Goal: Register for event/course

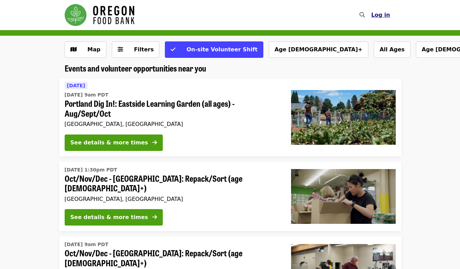
click at [384, 15] on span "Log in" at bounding box center [380, 15] width 19 height 6
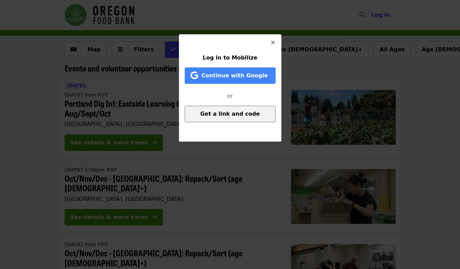
click at [223, 114] on span "Get a link and code" at bounding box center [230, 113] width 60 height 6
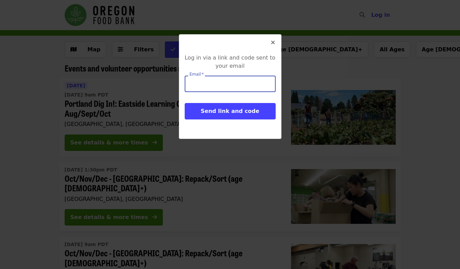
click at [212, 89] on input "Email   *" at bounding box center [230, 84] width 91 height 16
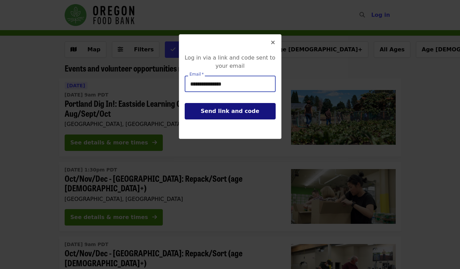
type input "**********"
click at [218, 110] on span "Send link and code" at bounding box center [230, 111] width 58 height 6
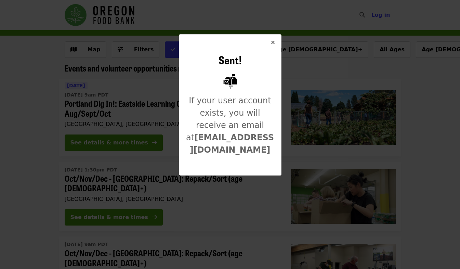
click at [271, 43] on icon "times icon" at bounding box center [273, 42] width 4 height 6
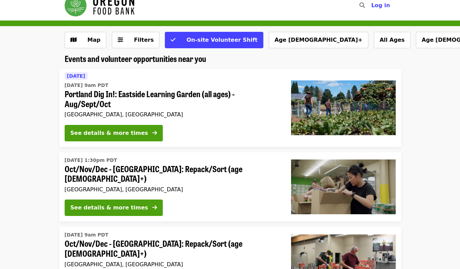
scroll to position [12, 0]
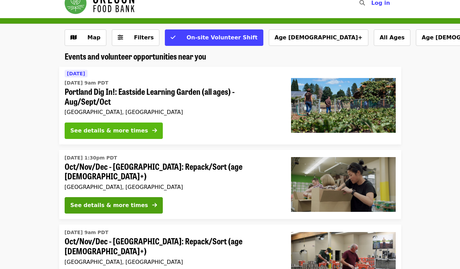
click at [126, 132] on div "See details & more times" at bounding box center [109, 131] width 78 height 8
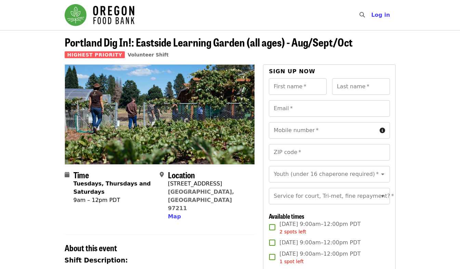
click at [289, 89] on input "First name   *" at bounding box center [298, 86] width 58 height 16
type input "******"
type input "****"
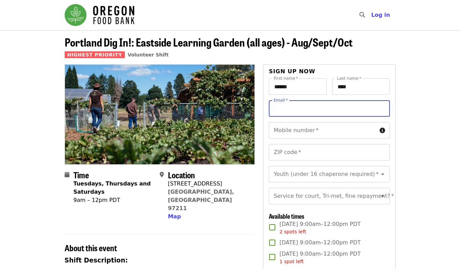
click at [279, 109] on input "Email   *" at bounding box center [329, 108] width 121 height 16
type input "**********"
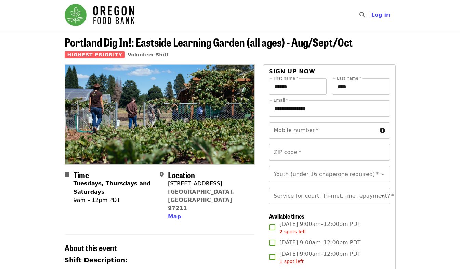
click at [318, 132] on input "Mobile number   *" at bounding box center [323, 130] width 108 height 16
type input "**********"
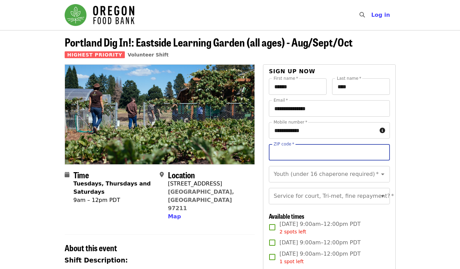
click at [304, 149] on input "ZIP code   *" at bounding box center [329, 152] width 121 height 16
type input "*****"
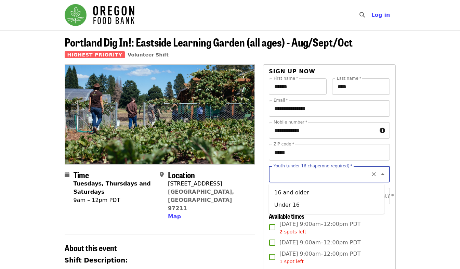
click at [303, 175] on input "Youth (under 16 chaperone required)   *" at bounding box center [320, 174] width 93 height 13
click at [297, 194] on li "16 and older" at bounding box center [327, 192] width 116 height 12
type input "**********"
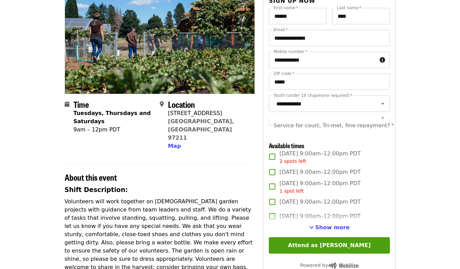
scroll to position [94, 0]
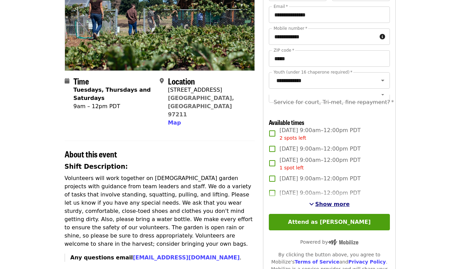
click at [328, 207] on span "Show more" at bounding box center [332, 204] width 35 height 6
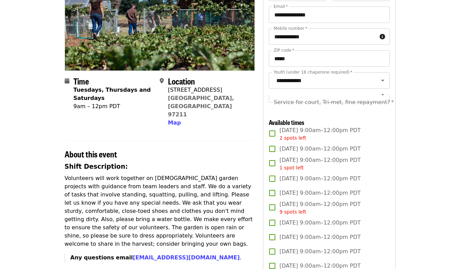
scroll to position [93, 0]
click at [354, 102] on div "Service for court, Tri-met, fine repayment?   * Service for court, Tri-met, fin…" at bounding box center [329, 102] width 121 height 16
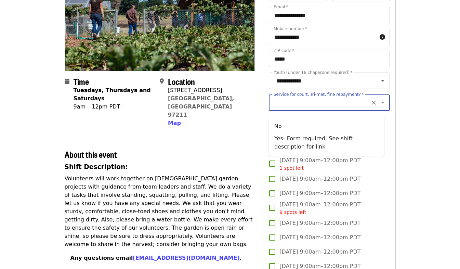
scroll to position [0, 0]
click at [305, 126] on li "No" at bounding box center [327, 126] width 116 height 12
type input "**"
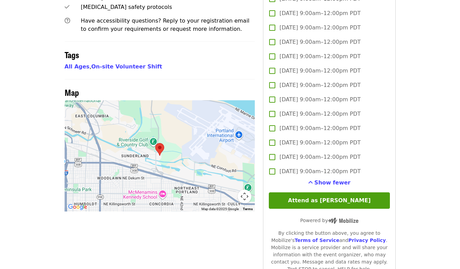
scroll to position [461, 0]
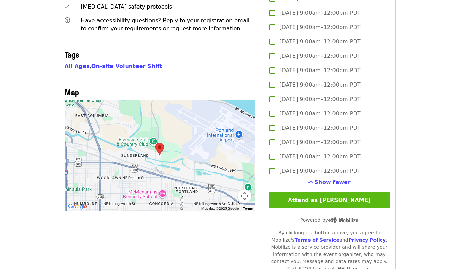
click at [307, 208] on button "Attend as [PERSON_NAME]" at bounding box center [329, 200] width 121 height 16
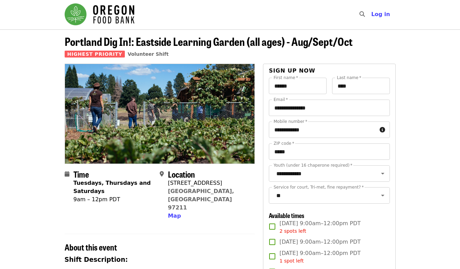
scroll to position [0, 0]
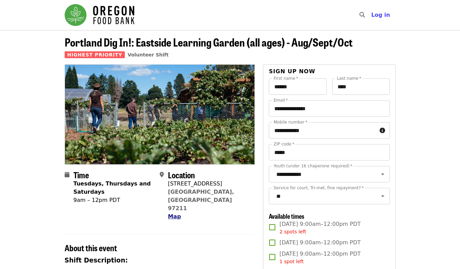
click at [174, 213] on span "Map" at bounding box center [174, 216] width 13 height 6
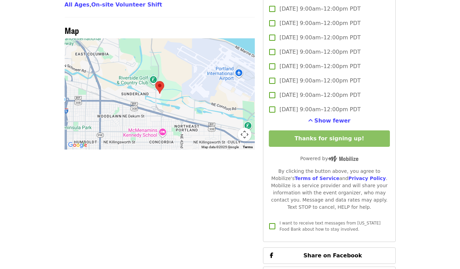
scroll to position [524, 0]
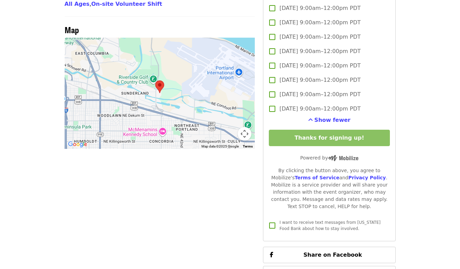
drag, startPoint x: 136, startPoint y: 89, endPoint x: 241, endPoint y: 82, distance: 105.2
click at [241, 82] on div at bounding box center [160, 93] width 191 height 111
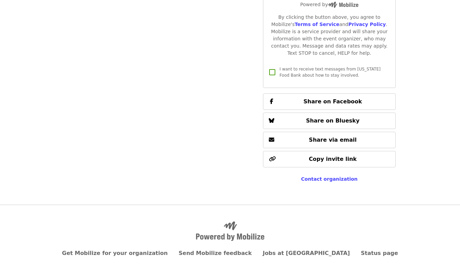
scroll to position [704, 0]
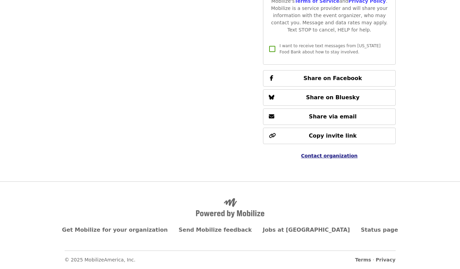
click at [333, 155] on span "Contact organization" at bounding box center [329, 155] width 56 height 5
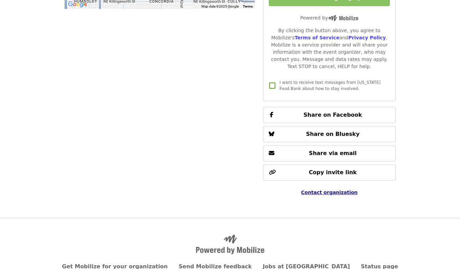
scroll to position [665, 0]
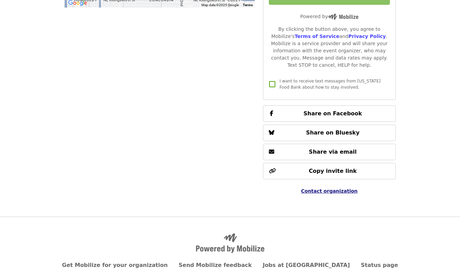
click at [326, 194] on span "Contact organization" at bounding box center [329, 190] width 56 height 5
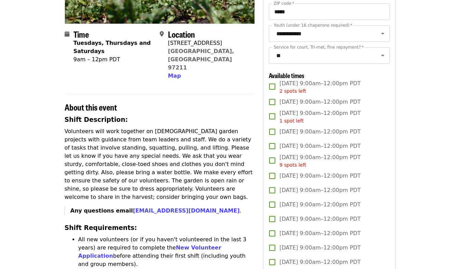
scroll to position [141, 0]
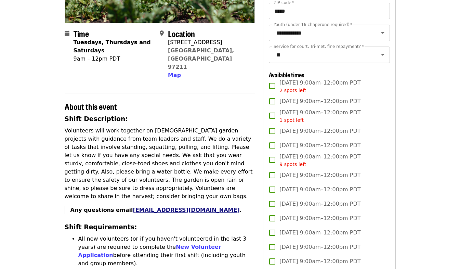
click at [153, 207] on link "xjuarez@oregonfoodbank.org" at bounding box center [186, 210] width 107 height 6
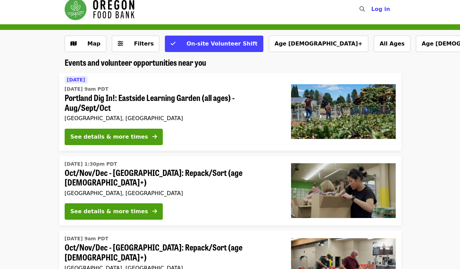
scroll to position [5, 0]
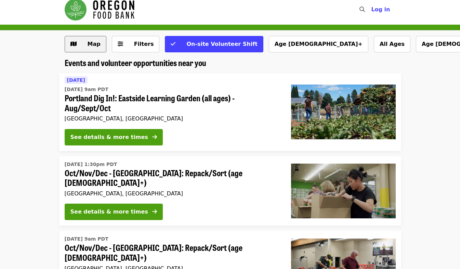
click at [91, 44] on span "Map" at bounding box center [94, 44] width 13 height 6
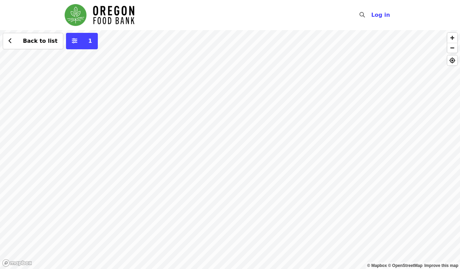
drag, startPoint x: 107, startPoint y: 180, endPoint x: 252, endPoint y: 118, distance: 157.7
click at [252, 118] on div "Back to list 1" at bounding box center [230, 149] width 460 height 239
click at [154, 157] on div "Back to list 1" at bounding box center [230, 149] width 460 height 239
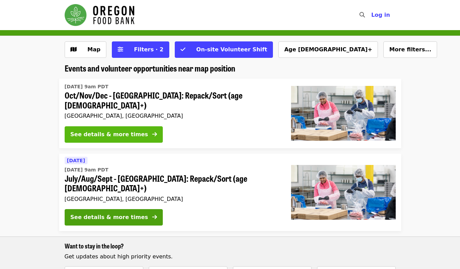
click at [120, 130] on div "See details & more times" at bounding box center [109, 134] width 78 height 8
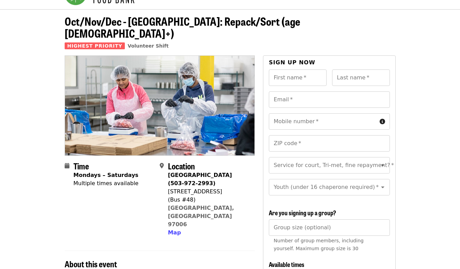
scroll to position [21, 0]
click at [280, 70] on input "First name   *" at bounding box center [298, 78] width 58 height 16
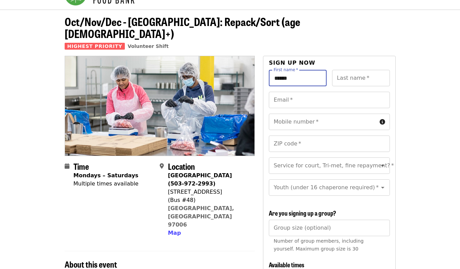
type input "******"
type input "****"
click at [286, 92] on input "Email   *" at bounding box center [329, 100] width 121 height 16
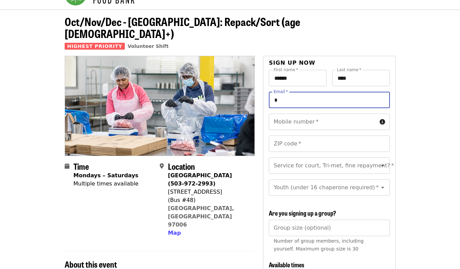
type input "**********"
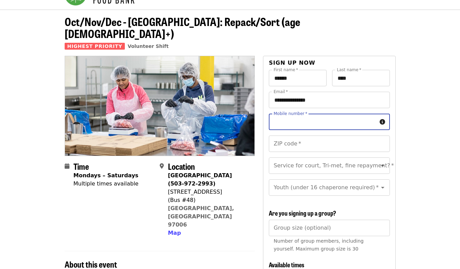
click at [300, 114] on input "Mobile number   *" at bounding box center [323, 122] width 108 height 16
type input "**********"
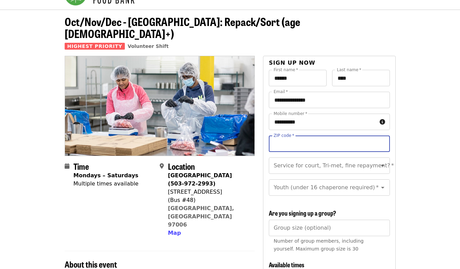
click at [292, 135] on input "ZIP code   *" at bounding box center [329, 143] width 121 height 16
type input "*****"
click at [289, 159] on input "Service for court, Tri-met, fine repayment?   *" at bounding box center [320, 165] width 93 height 13
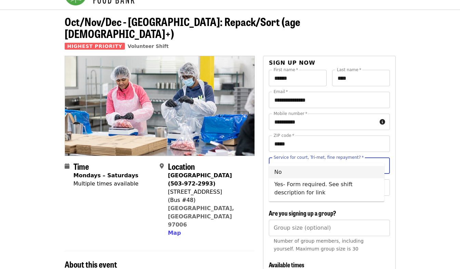
click at [286, 169] on li "No" at bounding box center [327, 172] width 116 height 12
type input "**"
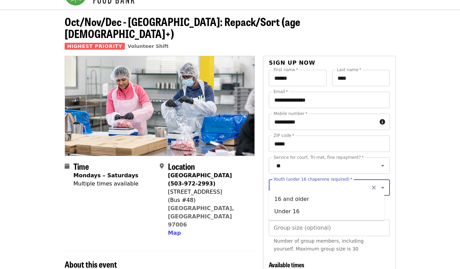
click at [288, 184] on input "Youth (under 16 chaperone required)   *" at bounding box center [320, 187] width 93 height 13
click at [286, 198] on li "16 and older" at bounding box center [327, 199] width 116 height 12
type input "**********"
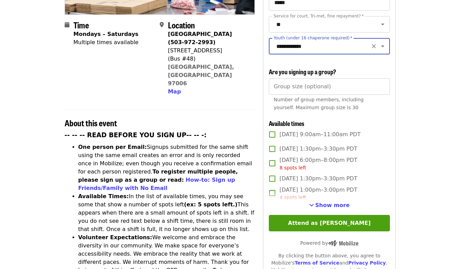
scroll to position [162, 0]
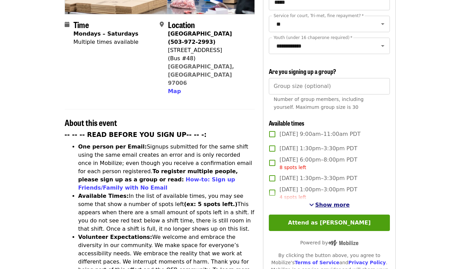
click at [325, 202] on span "Show more" at bounding box center [332, 204] width 35 height 6
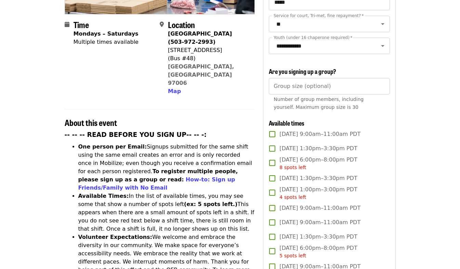
scroll to position [0, 0]
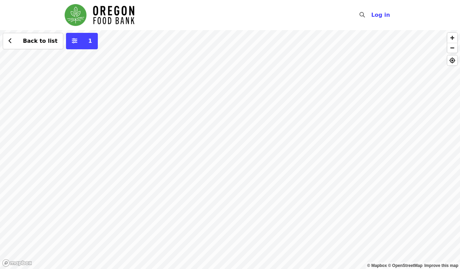
click at [126, 105] on div "Back to list 1" at bounding box center [230, 149] width 460 height 239
click at [126, 116] on span "See 2 actions at this location" at bounding box center [126, 116] width 90 height 6
click at [134, 117] on span "See 2 actions at this location" at bounding box center [126, 116] width 90 height 6
click at [381, 17] on span "Log in" at bounding box center [380, 15] width 19 height 6
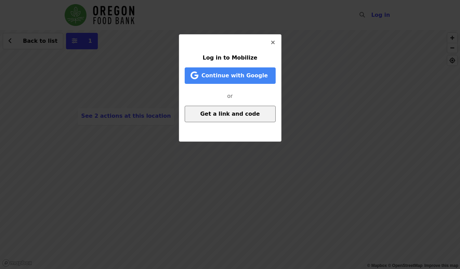
click at [229, 118] on button "Get a link and code" at bounding box center [230, 114] width 91 height 16
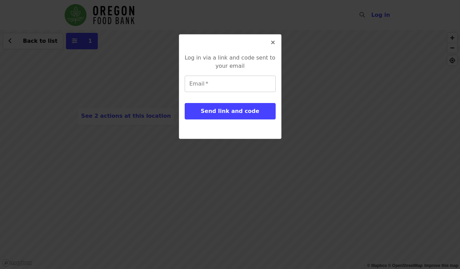
click at [208, 88] on input "Email   *" at bounding box center [230, 84] width 91 height 16
type input "**********"
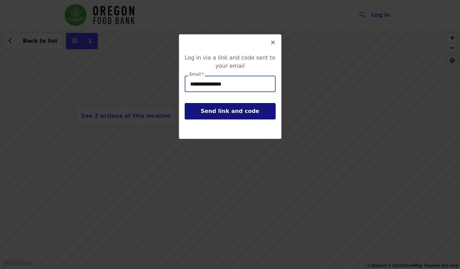
click at [213, 111] on span "Send link and code" at bounding box center [230, 111] width 58 height 6
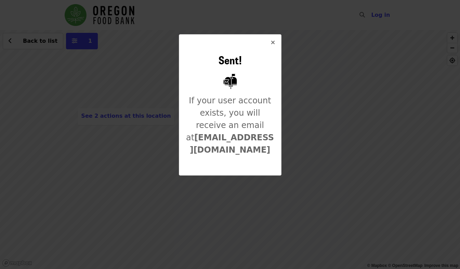
click at [272, 41] on icon "times icon" at bounding box center [273, 42] width 4 height 6
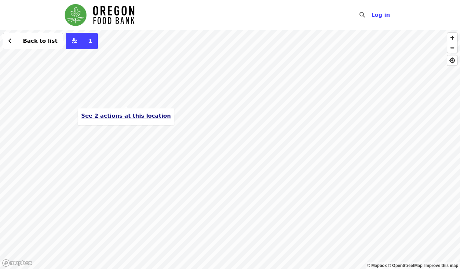
click at [125, 115] on span "See 2 actions at this location" at bounding box center [126, 116] width 90 height 6
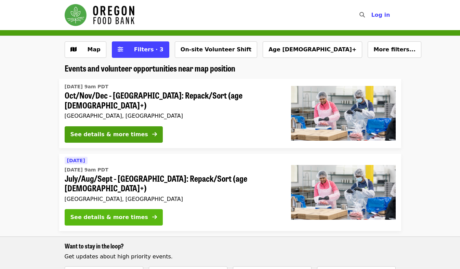
click at [93, 209] on button "See details & more times" at bounding box center [114, 217] width 98 height 16
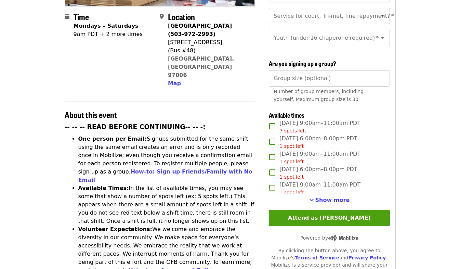
scroll to position [173, 0]
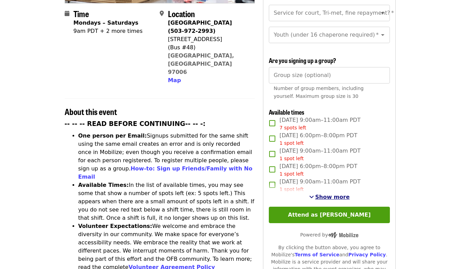
click at [325, 196] on span "Show more" at bounding box center [332, 197] width 35 height 6
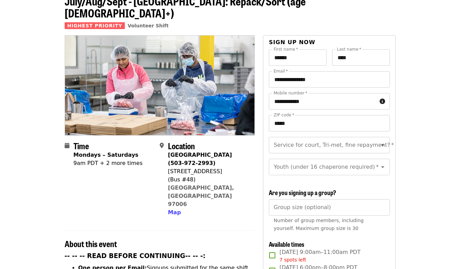
scroll to position [0, 0]
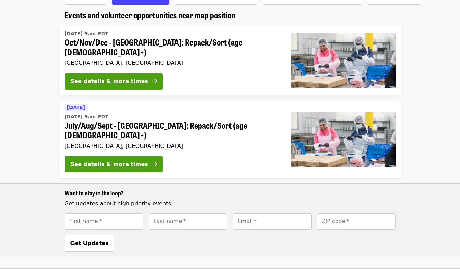
scroll to position [53, 0]
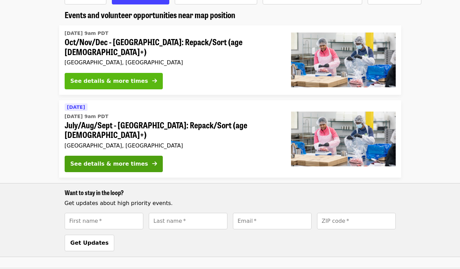
click at [110, 77] on div "See details & more times" at bounding box center [109, 81] width 78 height 8
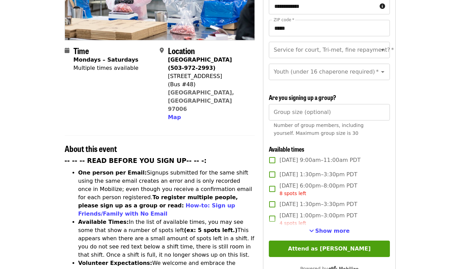
scroll to position [136, 0]
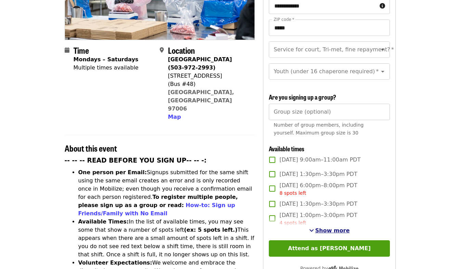
click at [325, 228] on span "Show more" at bounding box center [332, 230] width 35 height 6
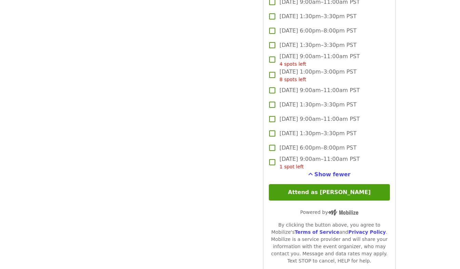
scroll to position [1884, 0]
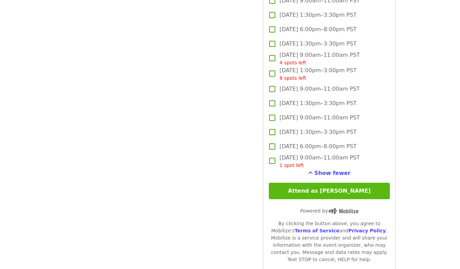
click at [298, 183] on button "Attend as [PERSON_NAME]" at bounding box center [329, 191] width 121 height 16
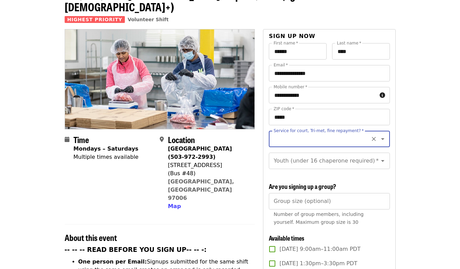
scroll to position [0, 0]
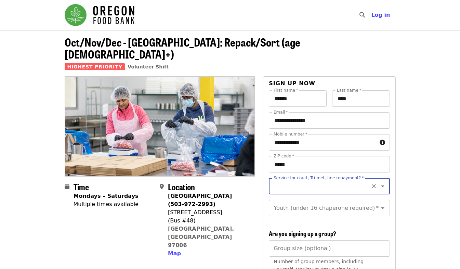
click at [292, 180] on input "Service for court, Tri-met, fine repayment?   *" at bounding box center [320, 186] width 93 height 13
click at [280, 193] on li "No" at bounding box center [327, 192] width 116 height 12
type input "**"
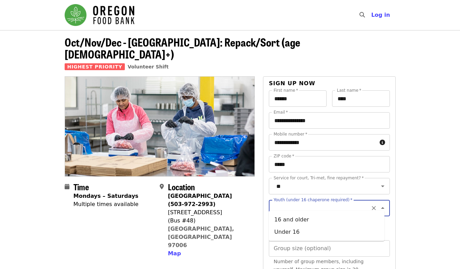
click at [290, 203] on div "Youth (under 16 chaperone required)   * Youth (under 16 chaperone required) *" at bounding box center [329, 208] width 121 height 16
click at [290, 220] on li "16 and older" at bounding box center [327, 219] width 116 height 12
type input "**********"
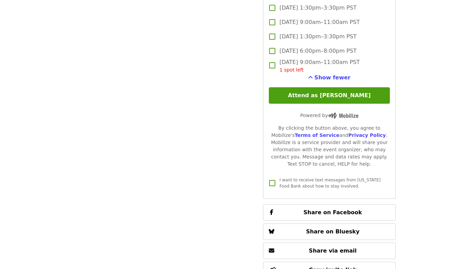
scroll to position [1977, 0]
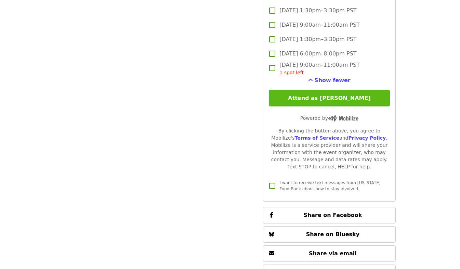
click at [306, 95] on button "Attend as [PERSON_NAME]" at bounding box center [329, 98] width 121 height 16
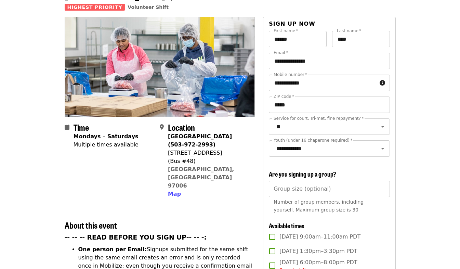
scroll to position [0, 0]
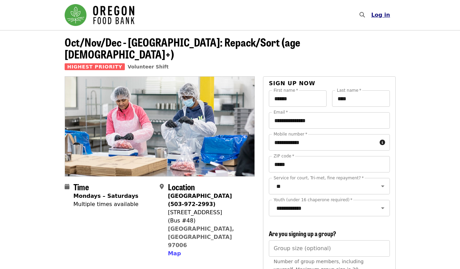
click at [381, 15] on span "Log in" at bounding box center [380, 15] width 19 height 6
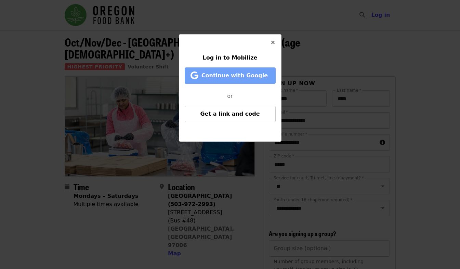
click at [232, 76] on span "Continue with Google" at bounding box center [234, 75] width 66 height 6
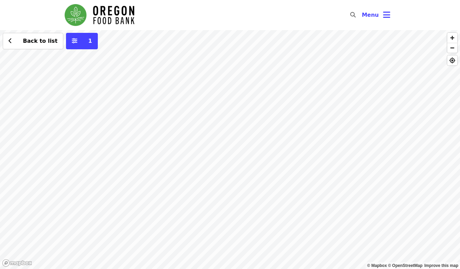
click at [127, 106] on div "Back to list 1" at bounding box center [230, 149] width 460 height 239
click at [129, 117] on span "See 2 actions at this location" at bounding box center [126, 116] width 90 height 6
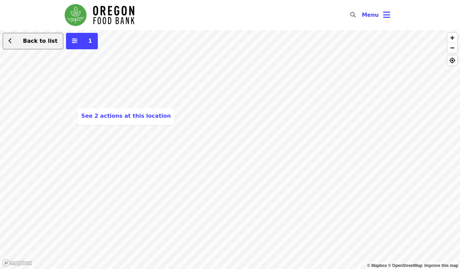
click at [44, 43] on span "Back to list" at bounding box center [40, 41] width 35 height 6
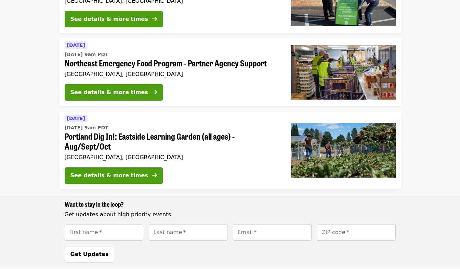
scroll to position [331, 0]
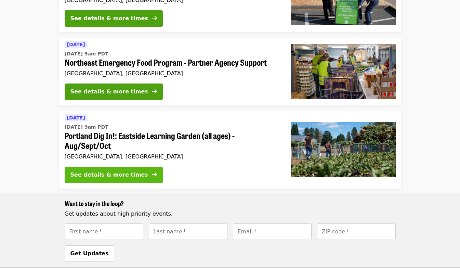
click at [121, 178] on div "See details & more times" at bounding box center [109, 175] width 78 height 8
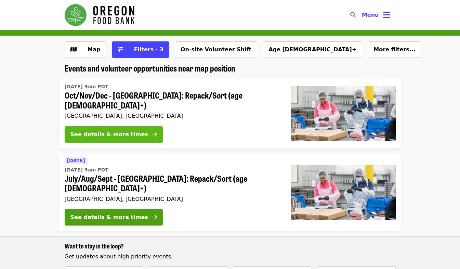
click at [129, 130] on div "See details & more times" at bounding box center [109, 134] width 78 height 8
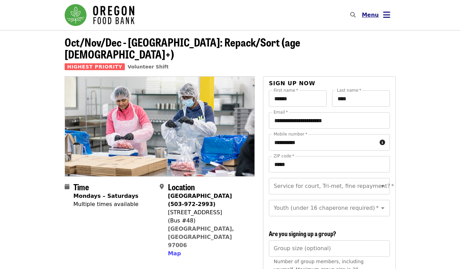
click at [371, 15] on span "Menu" at bounding box center [370, 15] width 17 height 6
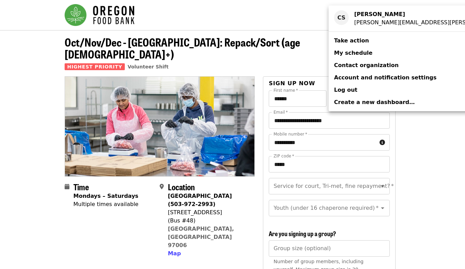
click at [344, 88] on span "Log out" at bounding box center [345, 90] width 23 height 6
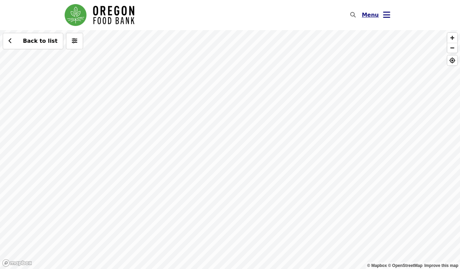
click at [370, 15] on span "Menu" at bounding box center [370, 15] width 17 height 6
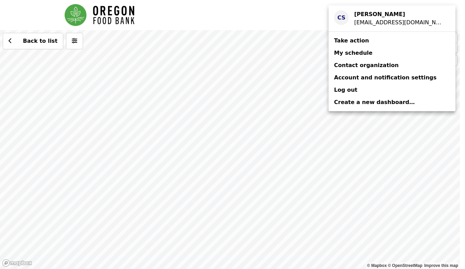
click at [362, 20] on div "[EMAIL_ADDRESS][DOMAIN_NAME]" at bounding box center [399, 22] width 90 height 8
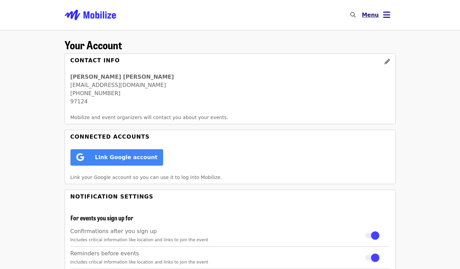
click at [385, 12] on icon "bars icon" at bounding box center [386, 15] width 7 height 10
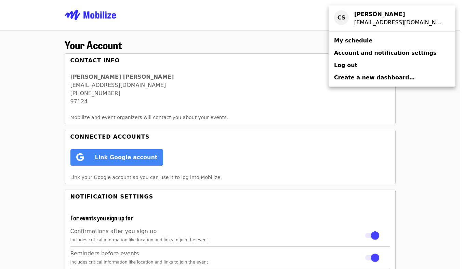
click at [354, 42] on span "My schedule" at bounding box center [353, 40] width 38 height 6
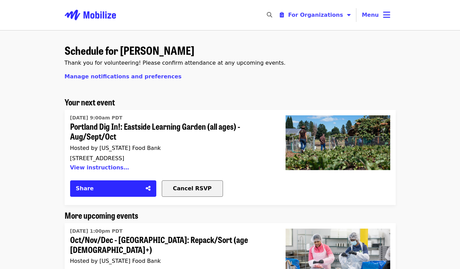
click at [178, 190] on span "Cancel RSVP" at bounding box center [192, 188] width 39 height 6
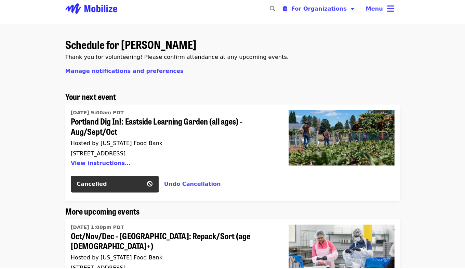
scroll to position [7, 0]
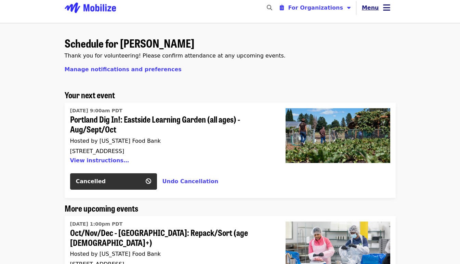
click at [382, 9] on button "Menu" at bounding box center [375, 8] width 39 height 16
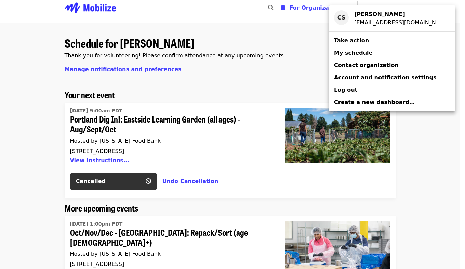
click at [268, 70] on div "Account menu" at bounding box center [232, 134] width 465 height 269
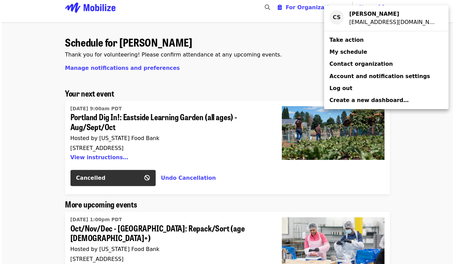
scroll to position [7, 0]
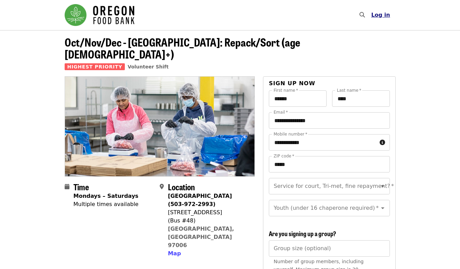
click at [384, 14] on span "Log in" at bounding box center [380, 15] width 19 height 6
